Goal: Find contact information

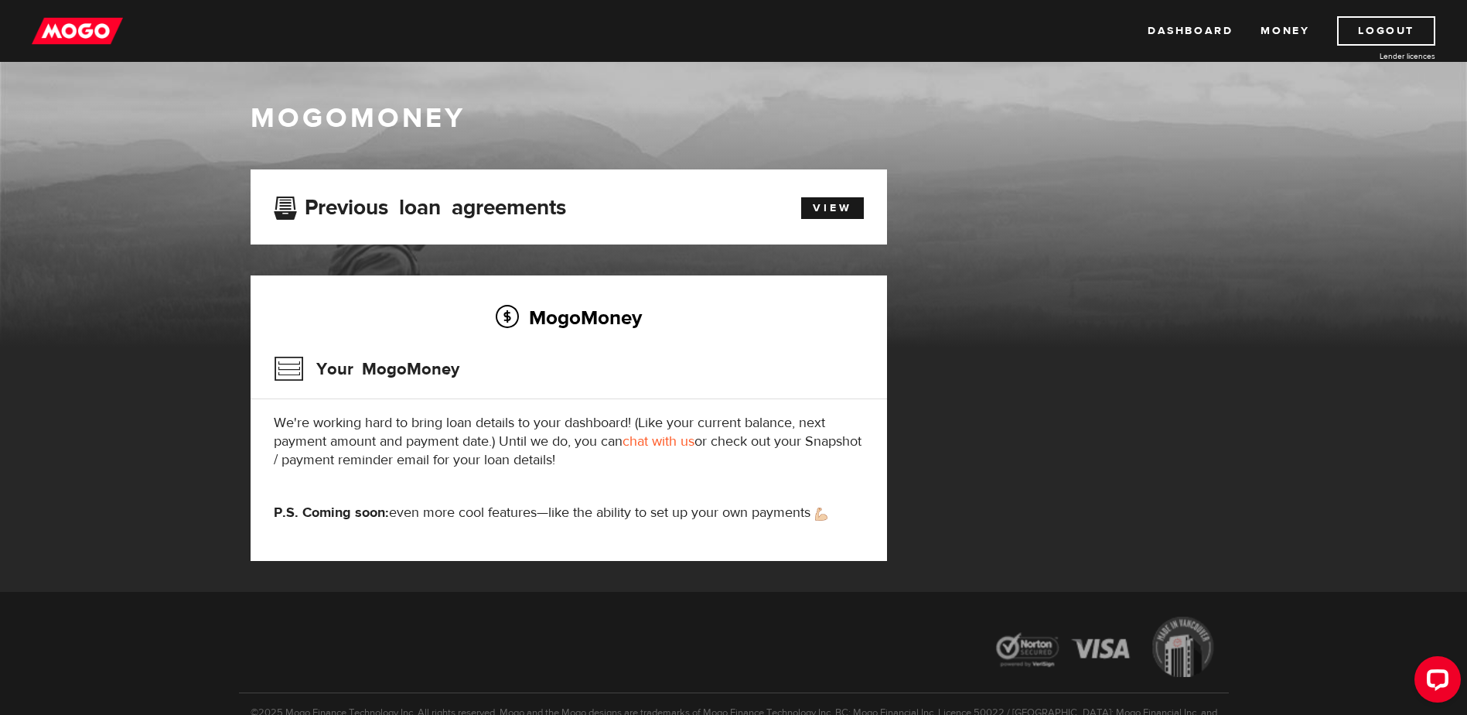
click at [348, 372] on h3 "Your MogoMoney" at bounding box center [367, 369] width 186 height 40
click at [1365, 22] on link "Logout" at bounding box center [1386, 30] width 98 height 29
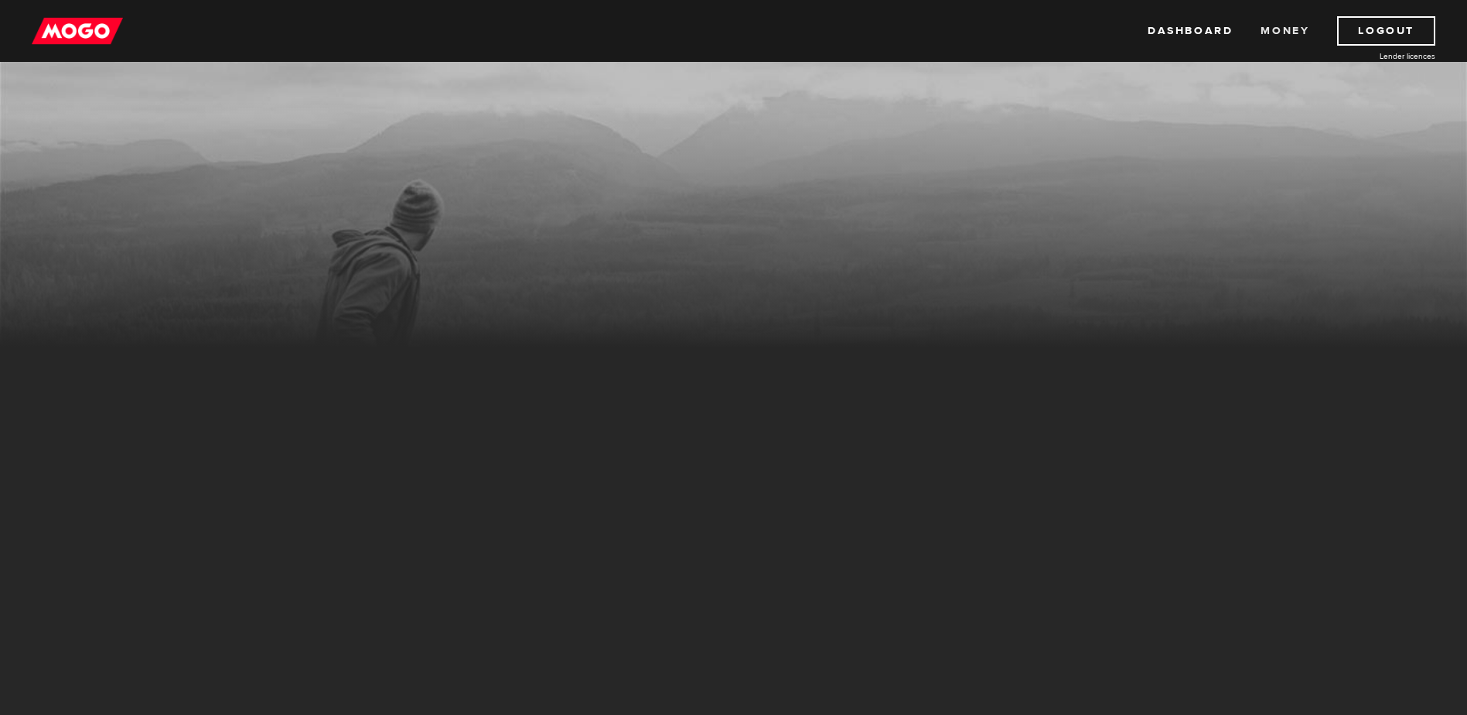
click at [1288, 25] on link "Money" at bounding box center [1285, 30] width 49 height 29
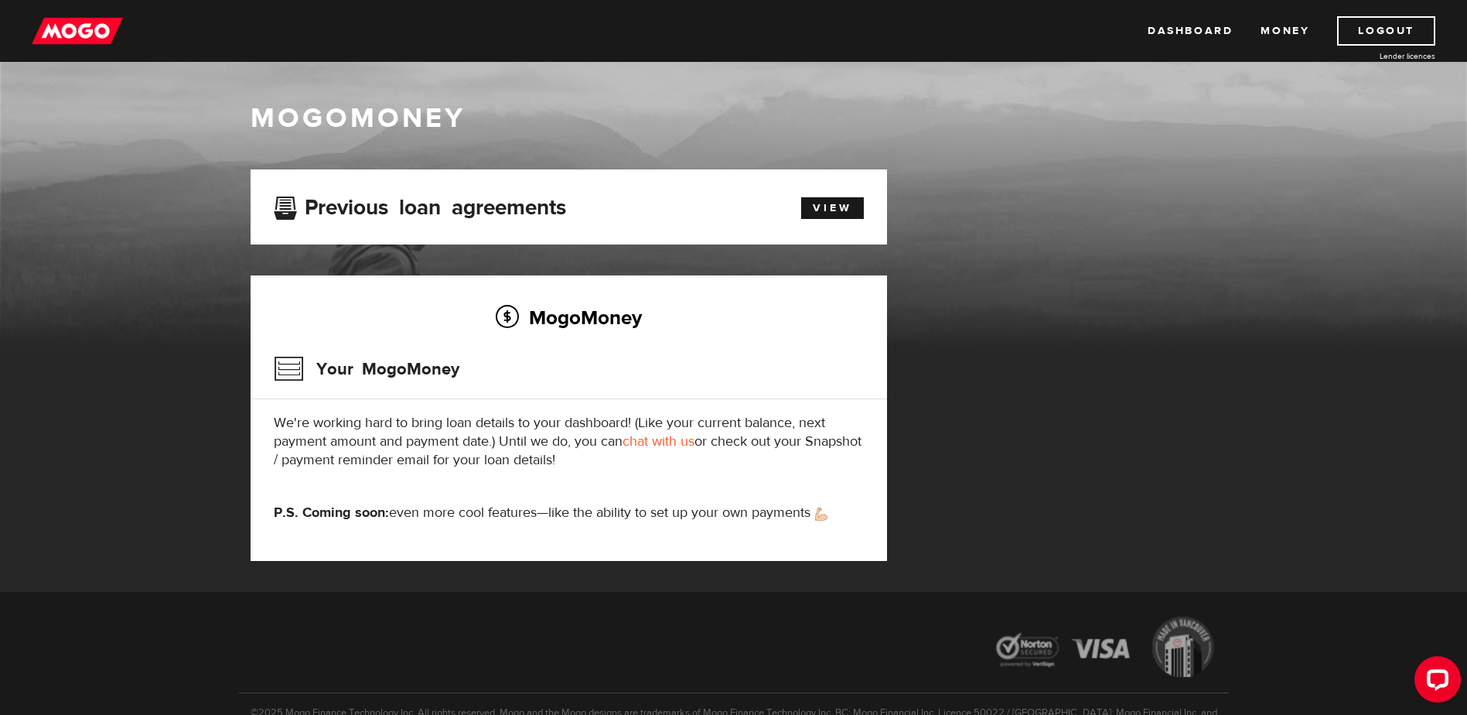
click at [664, 442] on link "chat with us" at bounding box center [659, 441] width 72 height 18
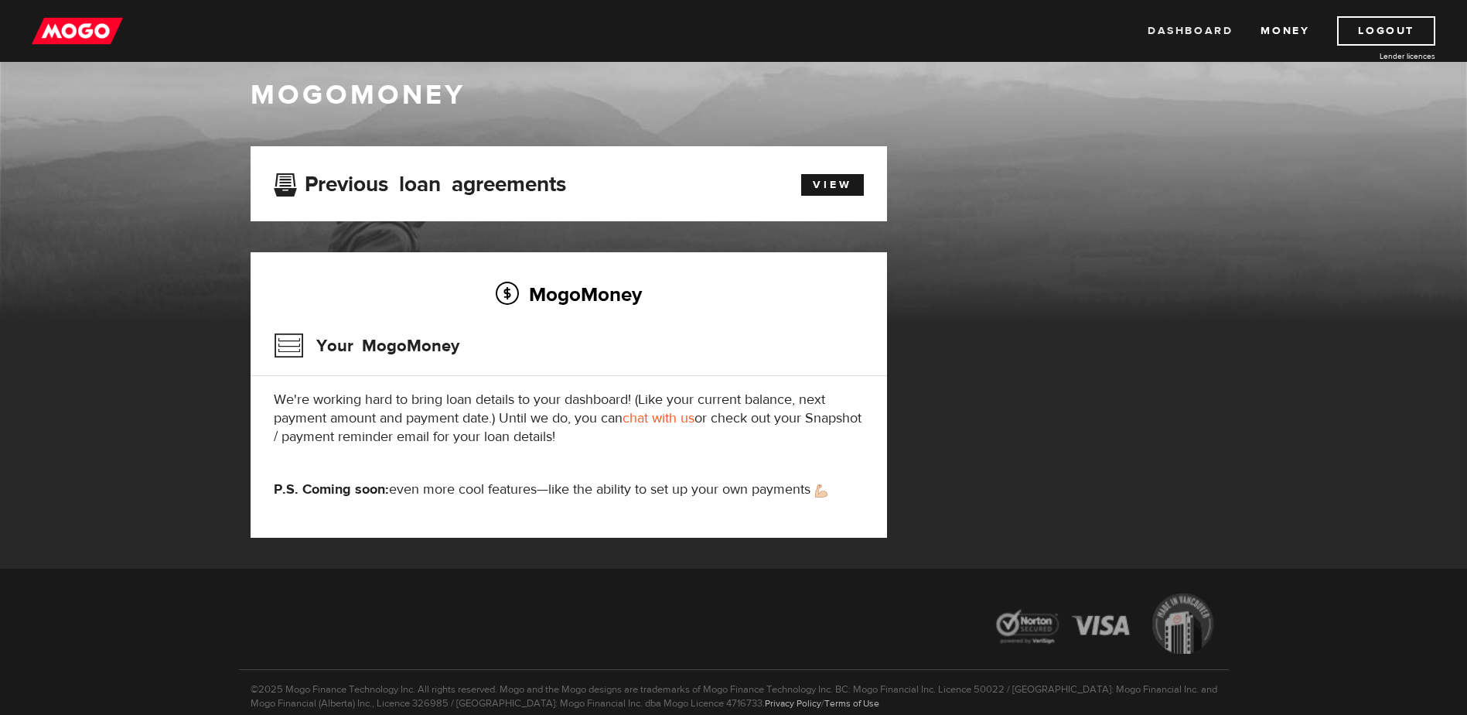
click at [1166, 29] on link "Dashboard" at bounding box center [1190, 30] width 85 height 29
